Goal: Task Accomplishment & Management: Use online tool/utility

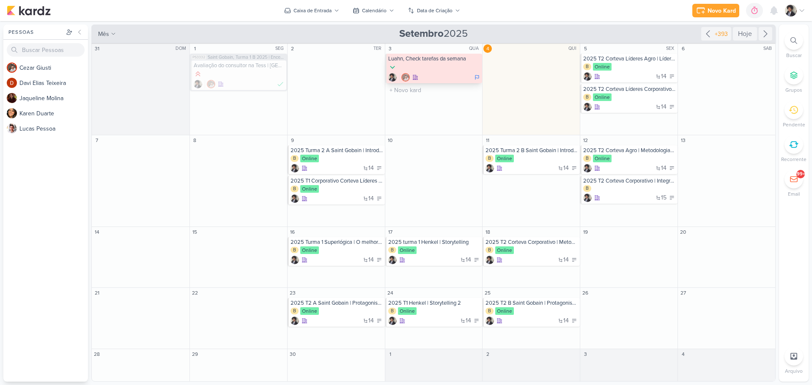
click at [440, 75] on div at bounding box center [434, 77] width 93 height 8
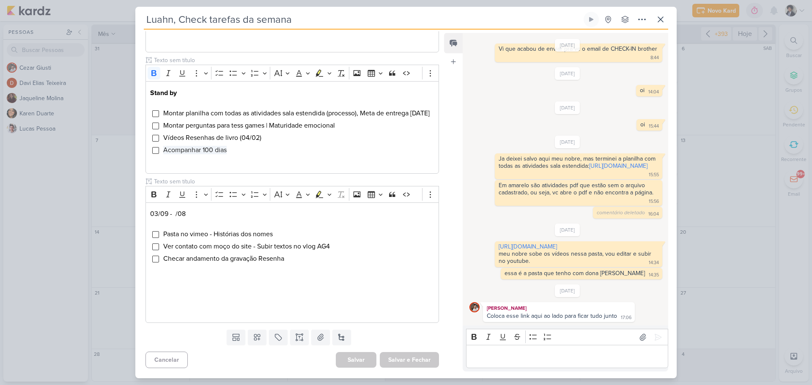
scroll to position [244, 0]
drag, startPoint x: 214, startPoint y: 234, endPoint x: 264, endPoint y: 229, distance: 50.2
click at [260, 230] on span "Pasta no vimeo - Histórias dos nomes" at bounding box center [218, 234] width 110 height 8
click at [279, 237] on li "Pasta no vimeo - Histórias dos nomes" at bounding box center [298, 234] width 271 height 10
click at [301, 260] on li "Checar andamento da gravação Resenha" at bounding box center [298, 259] width 271 height 10
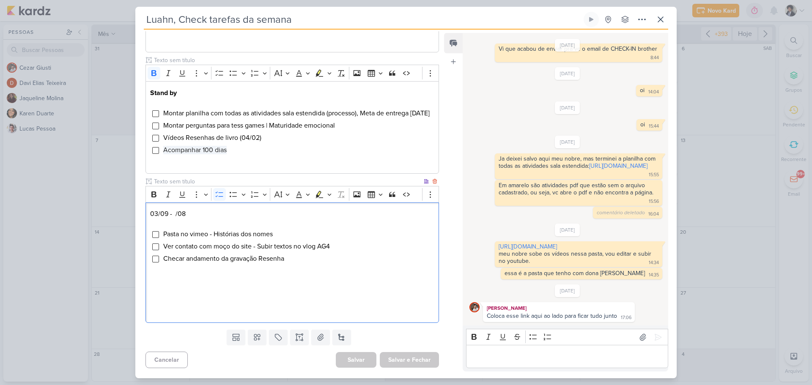
click at [303, 259] on li "Checar andamento da gravação Resenha" at bounding box center [298, 259] width 271 height 10
click at [208, 260] on span "Checar andamento da gravação Resenha" at bounding box center [223, 259] width 121 height 8
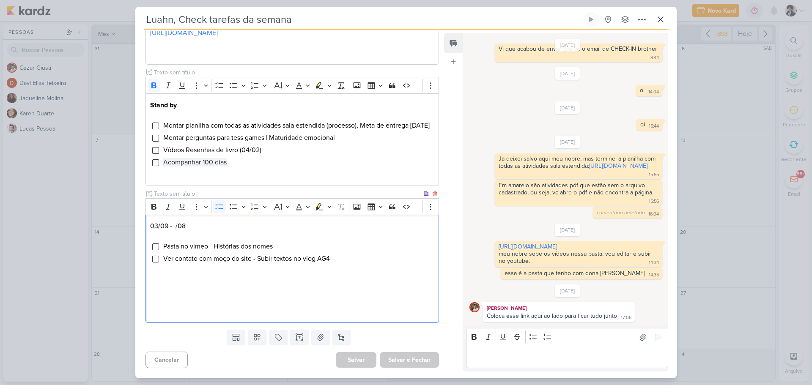
scroll to position [231, 0]
click at [242, 262] on span "Ver contato com moço do site - Subir textos no vlog AG4" at bounding box center [246, 259] width 167 height 8
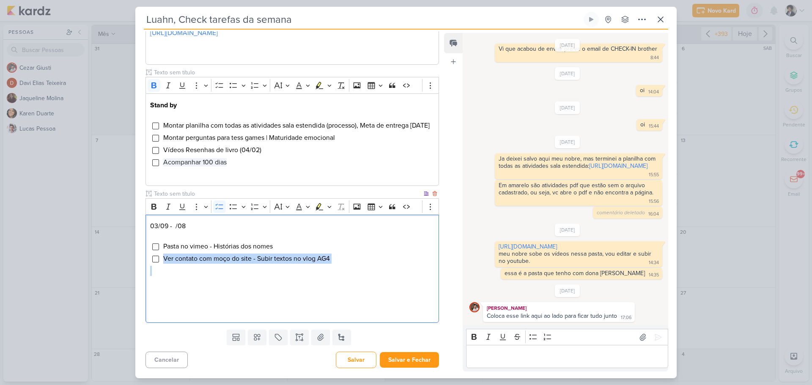
click at [242, 262] on span "Ver contato com moço do site - Subir textos no vlog AG4" at bounding box center [246, 259] width 167 height 8
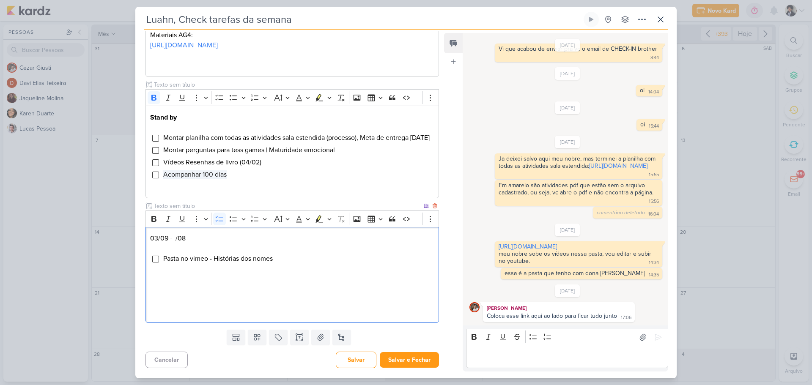
click at [242, 262] on span "Pasta no vimeo - Histórias dos nomes" at bounding box center [218, 259] width 110 height 8
click at [280, 262] on li "Pasta no vimeo - Histórias dos nomes" at bounding box center [298, 259] width 271 height 10
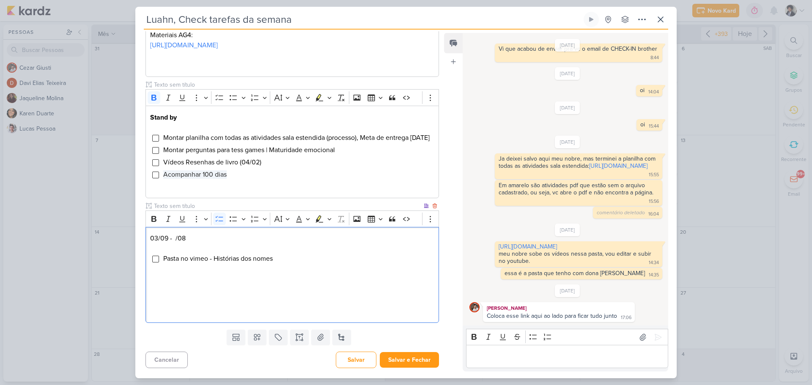
click at [269, 260] on span "Pasta no vimeo - Histórias dos nomes" at bounding box center [218, 259] width 110 height 8
click at [278, 258] on li "Pasta no vimeo - Histórias dos nomes" at bounding box center [298, 259] width 271 height 10
click at [293, 254] on li "Pasta no vimeo - Histórias dos nomes" at bounding box center [298, 259] width 271 height 10
click at [259, 261] on span "Pasta no vimeo - Histórias dos nomes" at bounding box center [218, 259] width 110 height 8
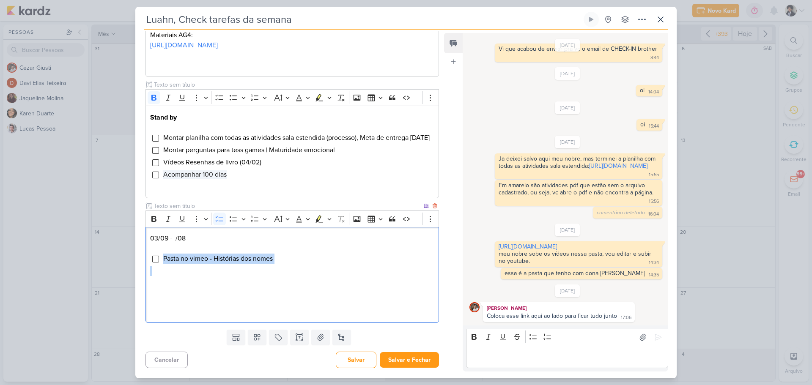
click at [259, 261] on span "Pasta no vimeo - Histórias dos nomes" at bounding box center [218, 259] width 110 height 8
click at [281, 256] on li "Pasta no vimeo - Histórias dos nomes" at bounding box center [298, 259] width 271 height 10
